Goal: Task Accomplishment & Management: Manage account settings

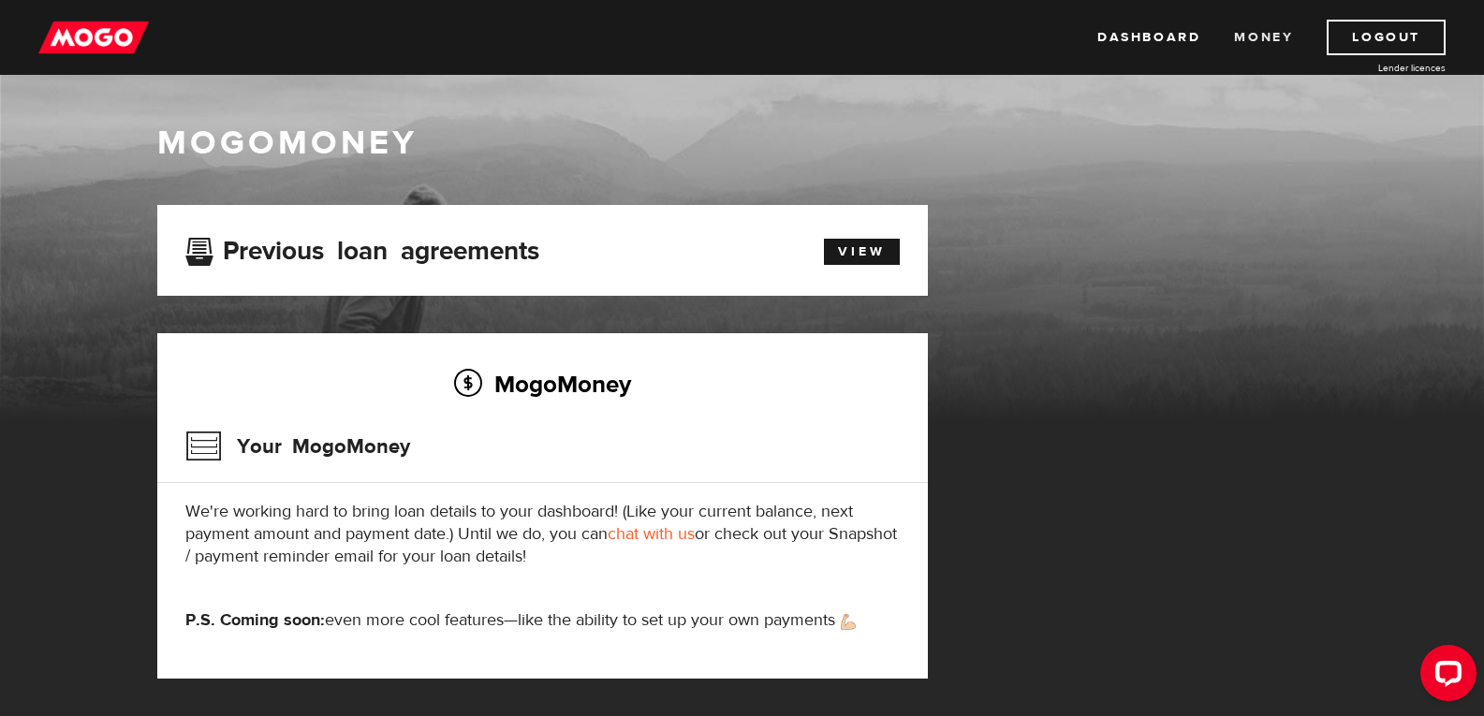
click at [1269, 38] on link "Money" at bounding box center [1263, 38] width 59 height 36
click at [1387, 46] on link "Logout" at bounding box center [1386, 38] width 119 height 36
click at [1383, 30] on link "Logout" at bounding box center [1386, 38] width 119 height 36
click at [1367, 41] on link "Logout" at bounding box center [1386, 38] width 119 height 36
